Goal: Task Accomplishment & Management: Use online tool/utility

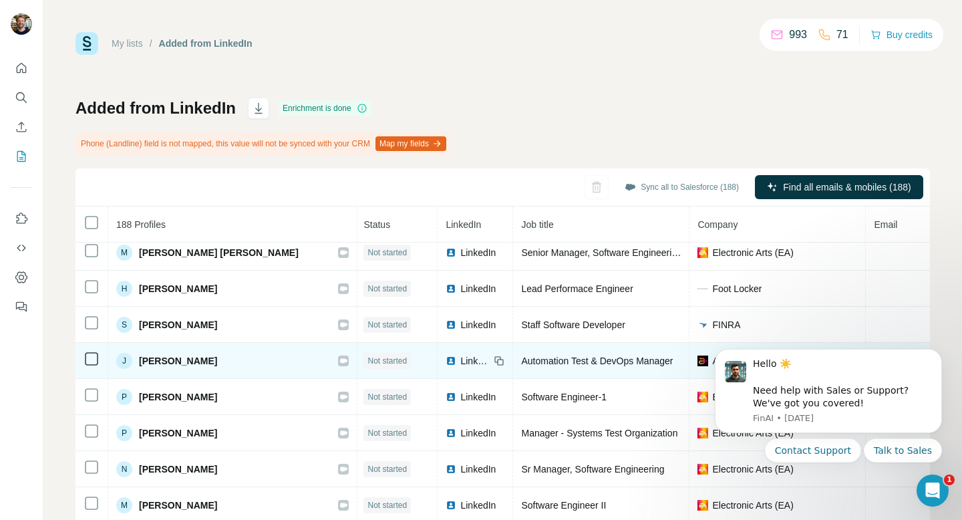
scroll to position [2371, 2]
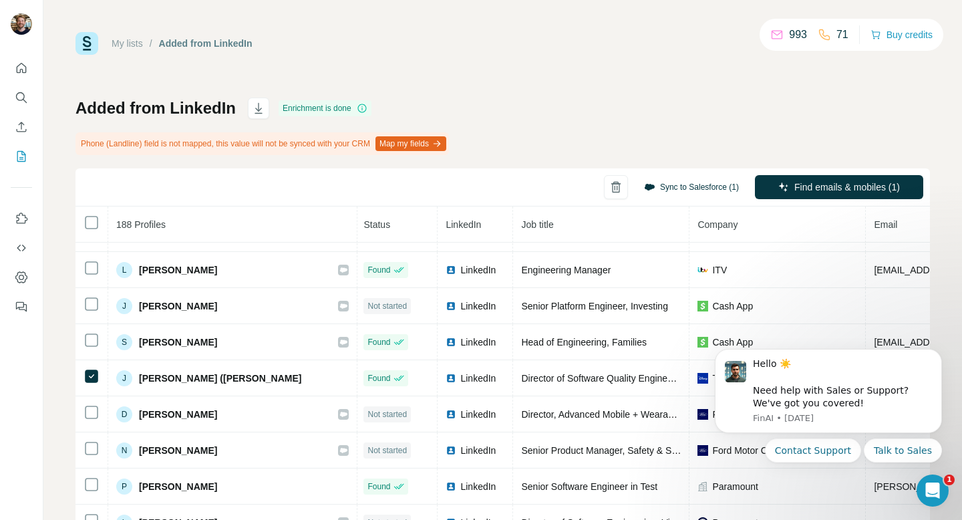
click at [687, 186] on button "Sync to Salesforce (1)" at bounding box center [692, 187] width 114 height 20
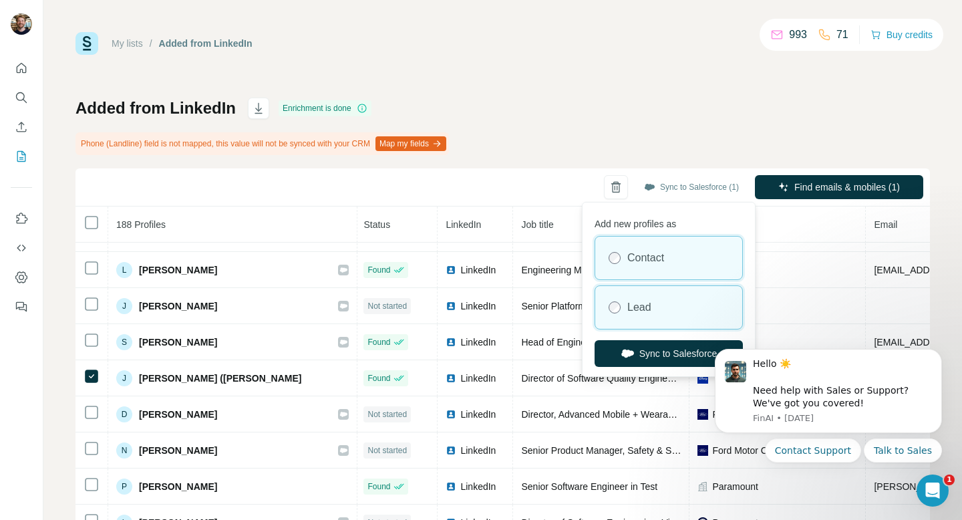
click at [641, 305] on label "Lead" at bounding box center [639, 307] width 24 height 16
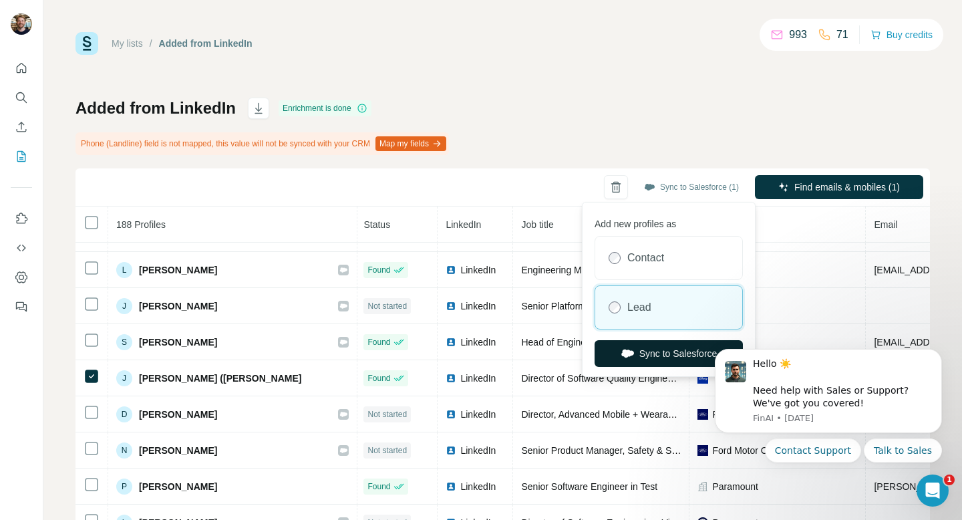
click at [651, 355] on button "Sync to Salesforce" at bounding box center [668, 353] width 148 height 27
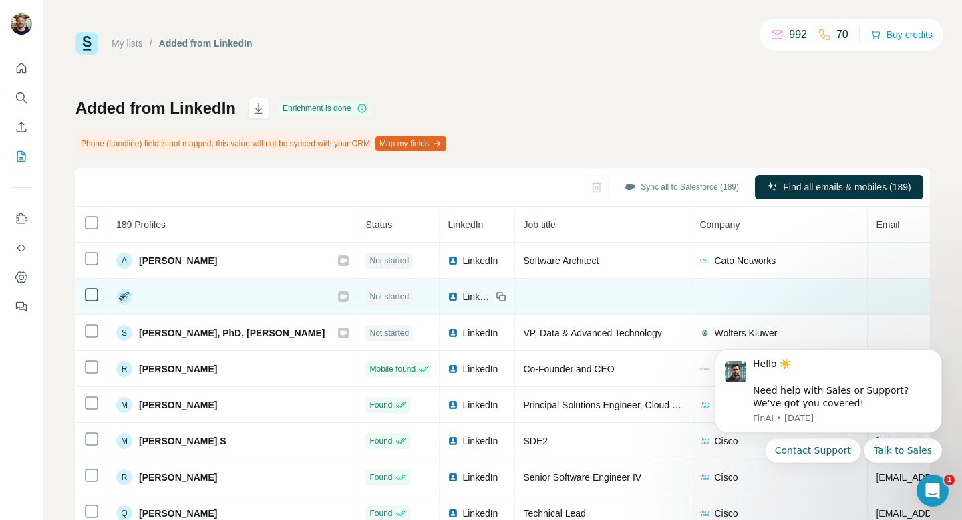
click at [462, 293] on span "LinkedIn" at bounding box center [476, 296] width 29 height 13
